Goal: Information Seeking & Learning: Check status

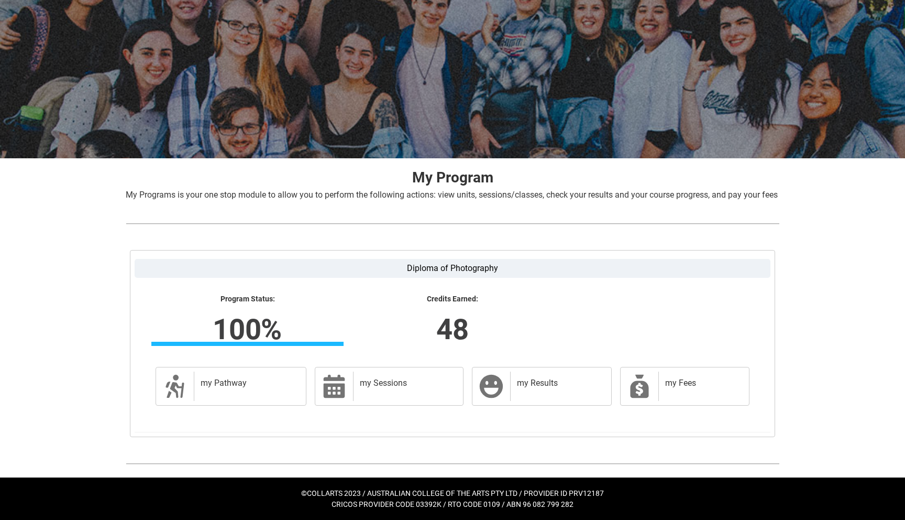
scroll to position [64, 0]
click at [553, 382] on h2 "my Results" at bounding box center [559, 383] width 84 height 10
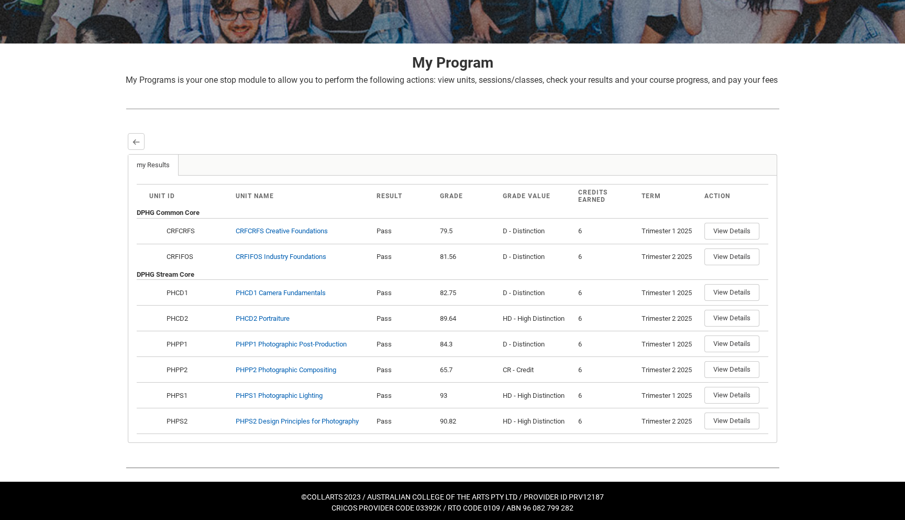
scroll to position [182, 0]
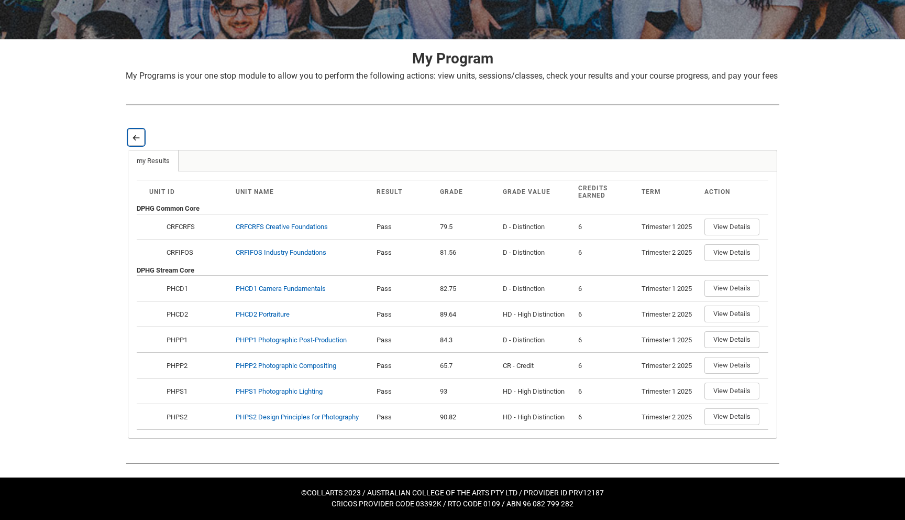
click at [135, 137] on lightning-primitive-icon "button" at bounding box center [135, 138] width 7 height 8
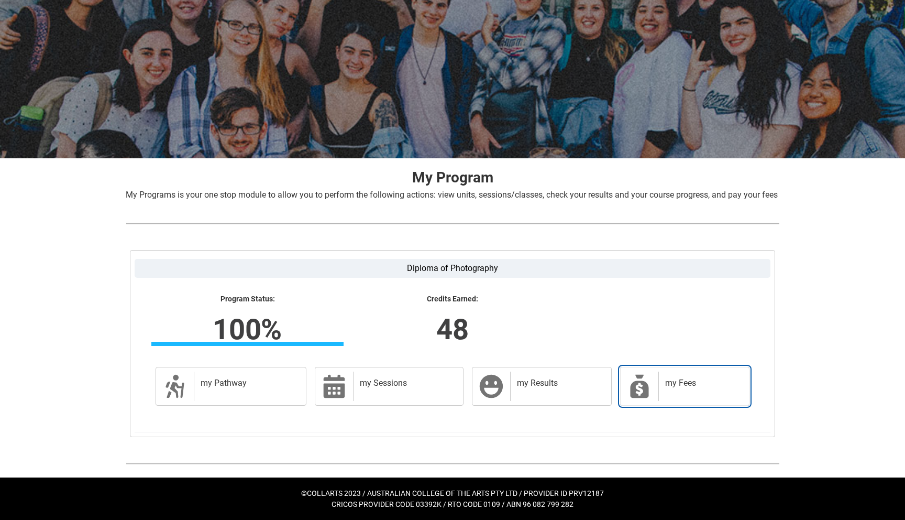
click at [662, 382] on div "my Fees" at bounding box center [701, 385] width 86 height 29
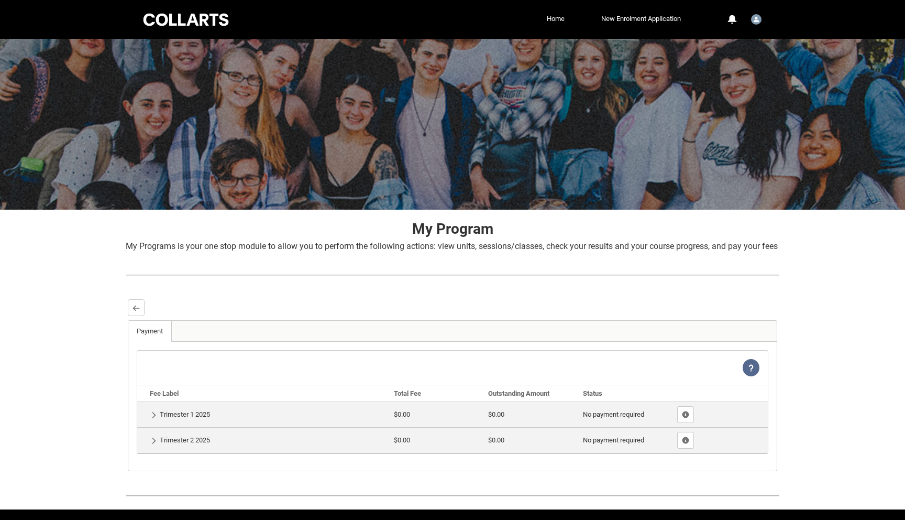
scroll to position [45, 0]
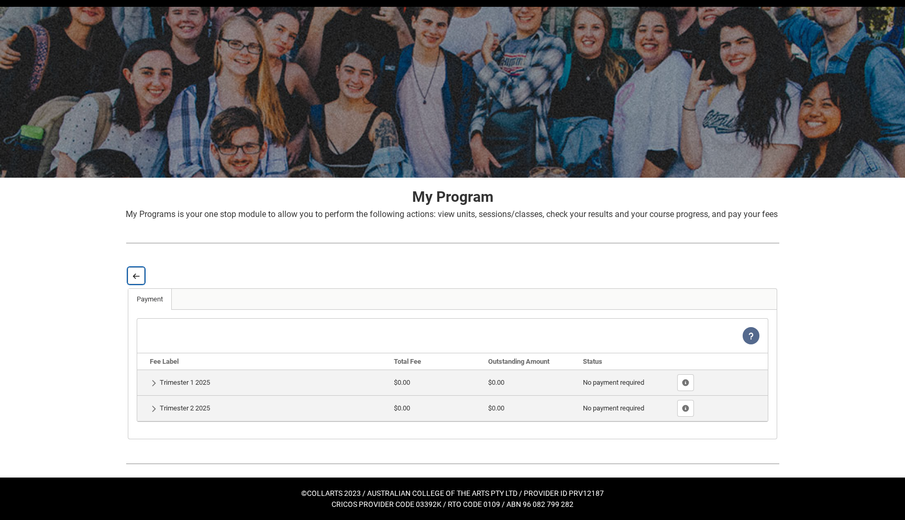
click at [129, 274] on button "Back" at bounding box center [136, 275] width 17 height 17
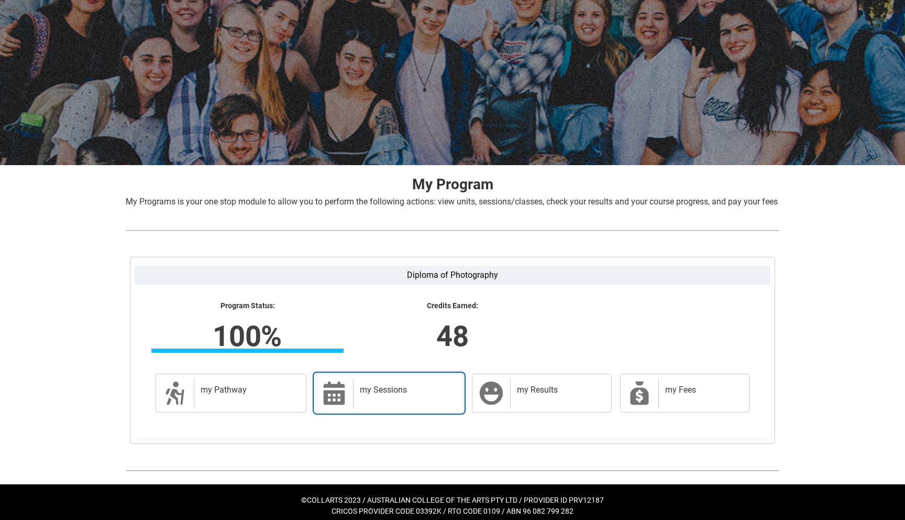
click at [415, 395] on div "my Sessions" at bounding box center [406, 392] width 106 height 29
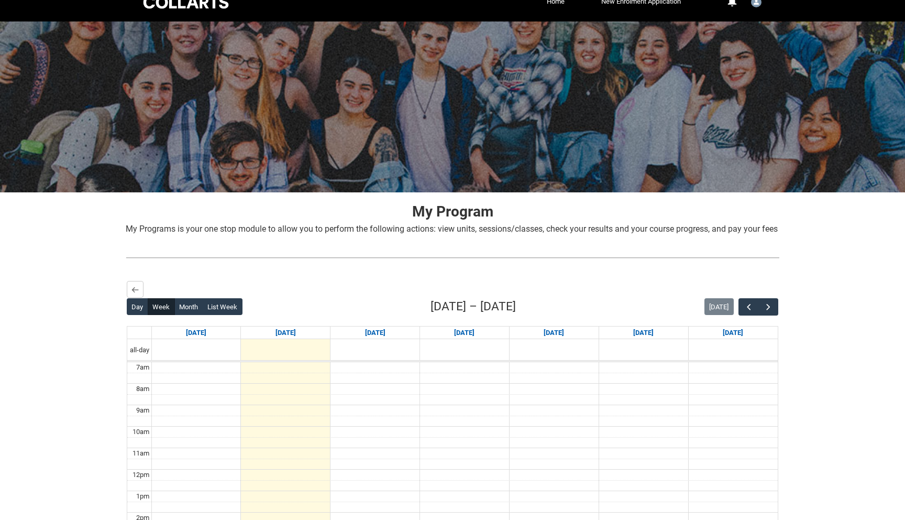
scroll to position [0, 0]
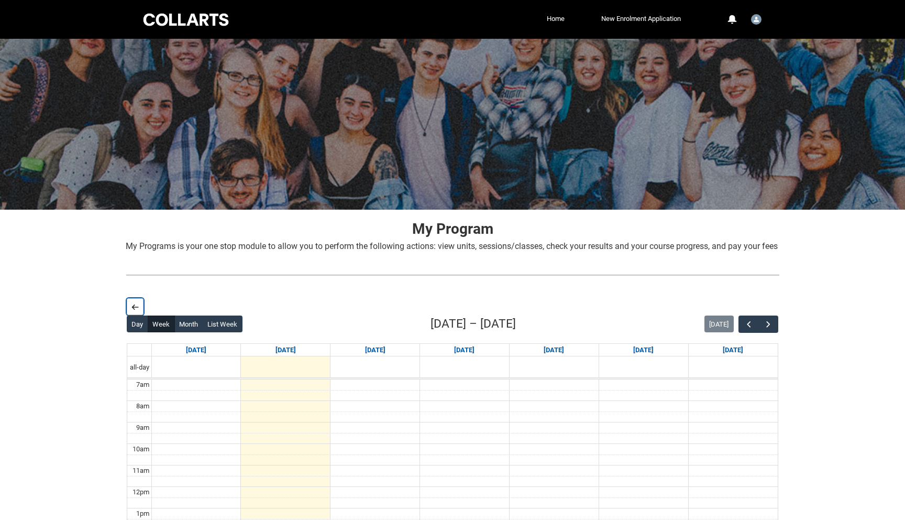
click at [136, 312] on button "Back" at bounding box center [135, 306] width 17 height 17
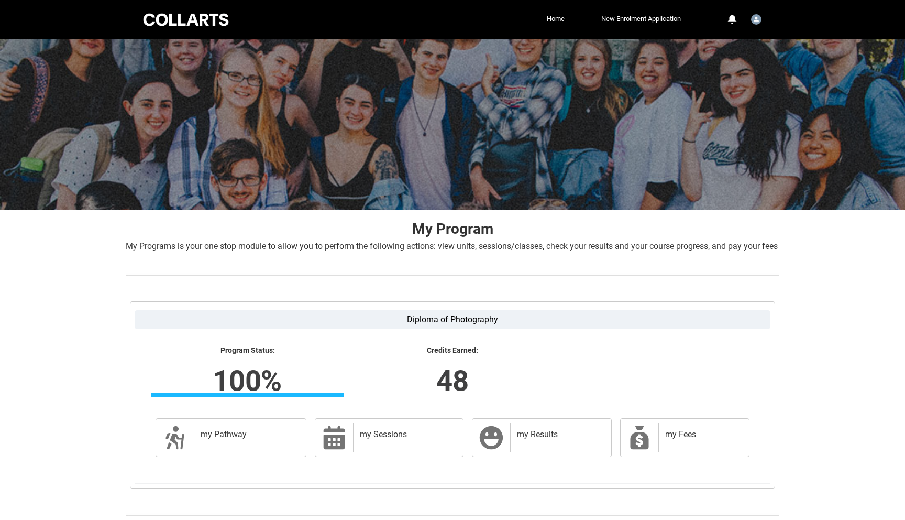
click at [234, 461] on td "my Pathway my Pathway" at bounding box center [227, 437] width 168 height 47
click at [234, 452] on div "my Pathway" at bounding box center [248, 437] width 108 height 29
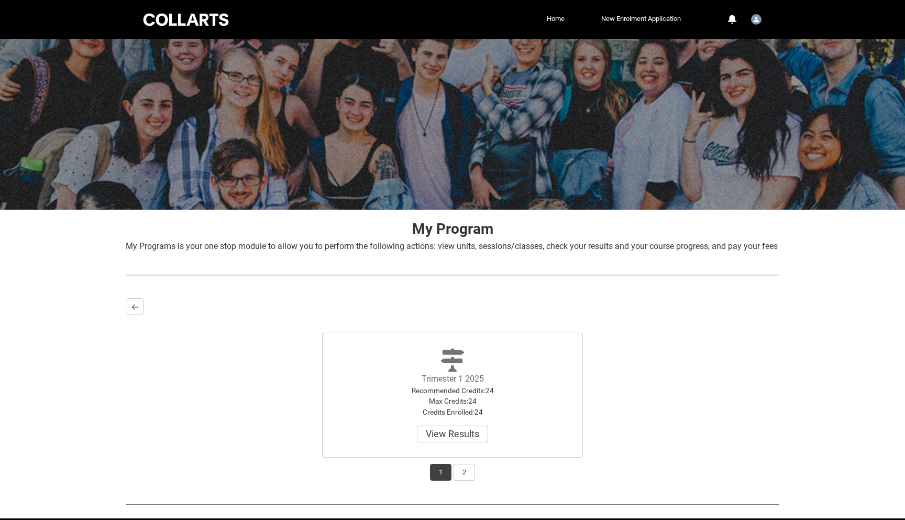
scroll to position [29, 0]
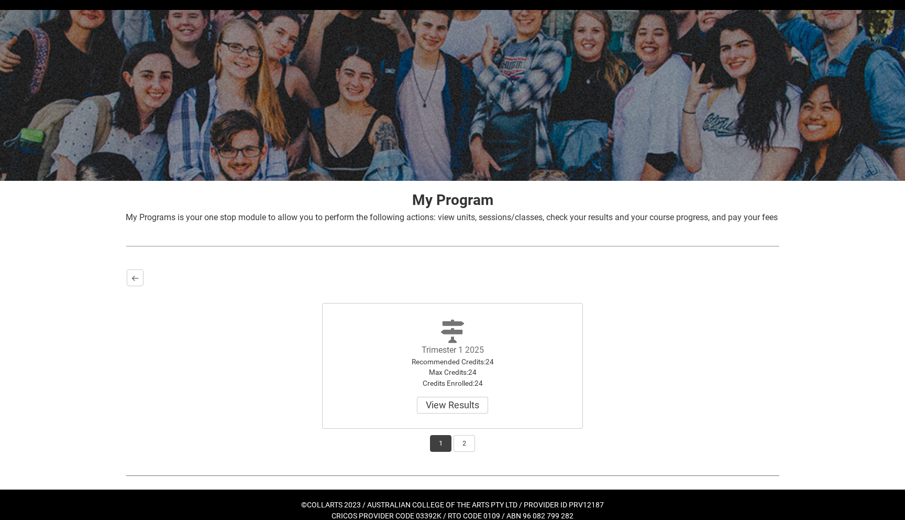
drag, startPoint x: 528, startPoint y: 264, endPoint x: 517, endPoint y: 260, distance: 12.0
click at [517, 260] on div at bounding box center [452, 246] width 670 height 28
